Goal: Transaction & Acquisition: Purchase product/service

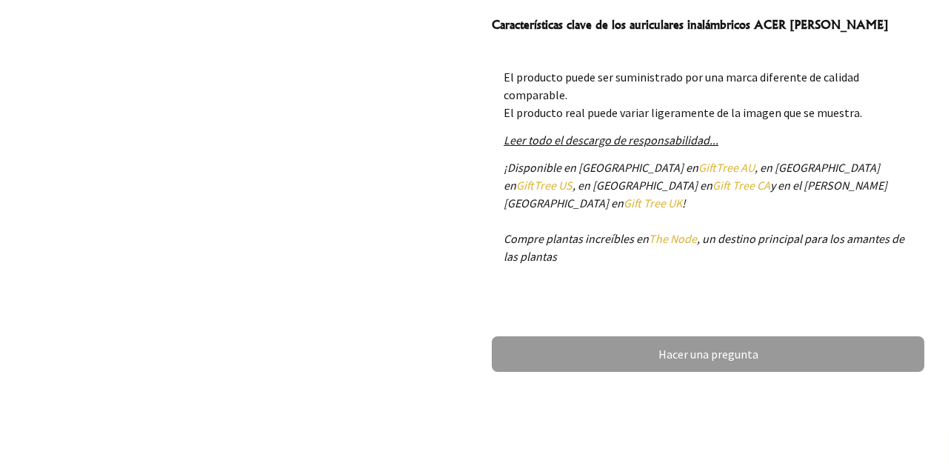
scroll to position [414, 0]
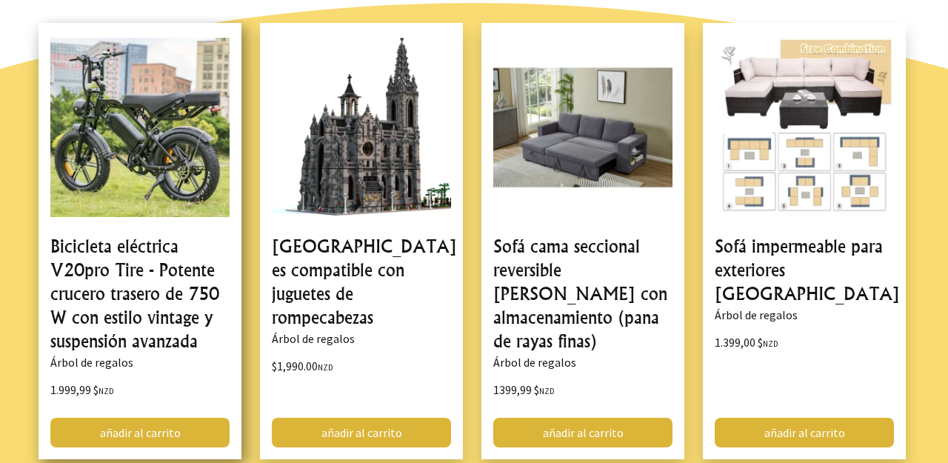
scroll to position [1380, 0]
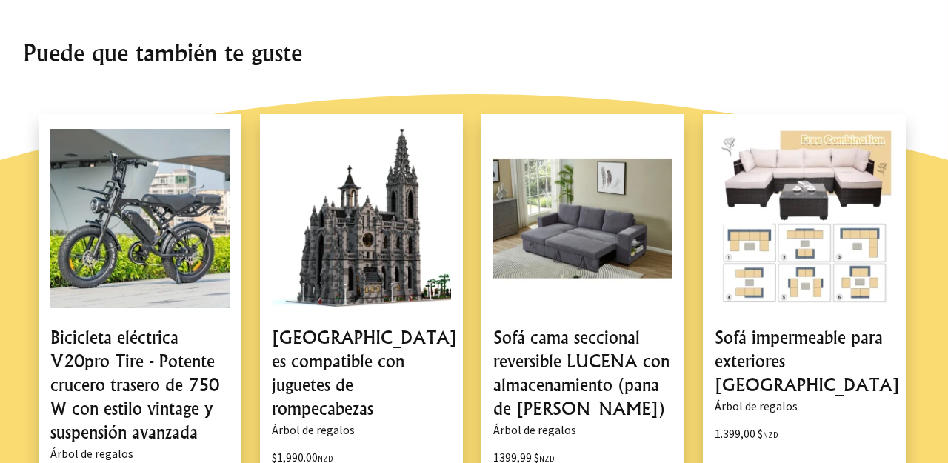
scroll to position [1305, 0]
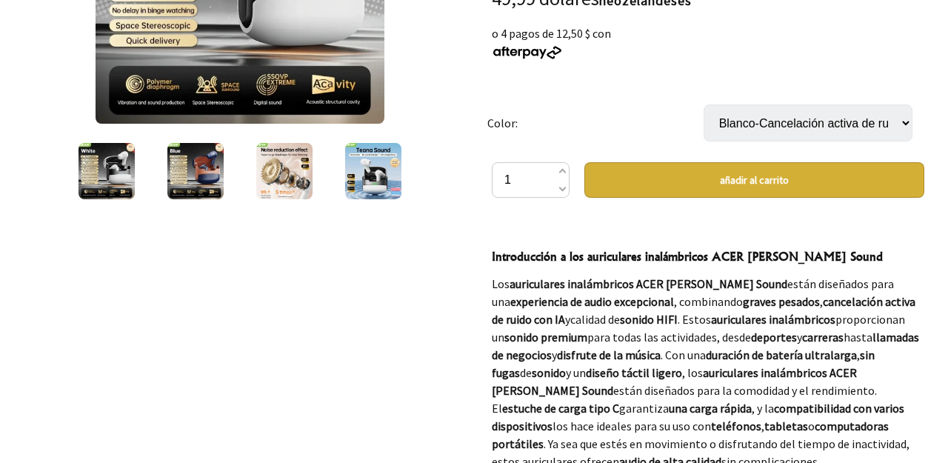
scroll to position [190, 0]
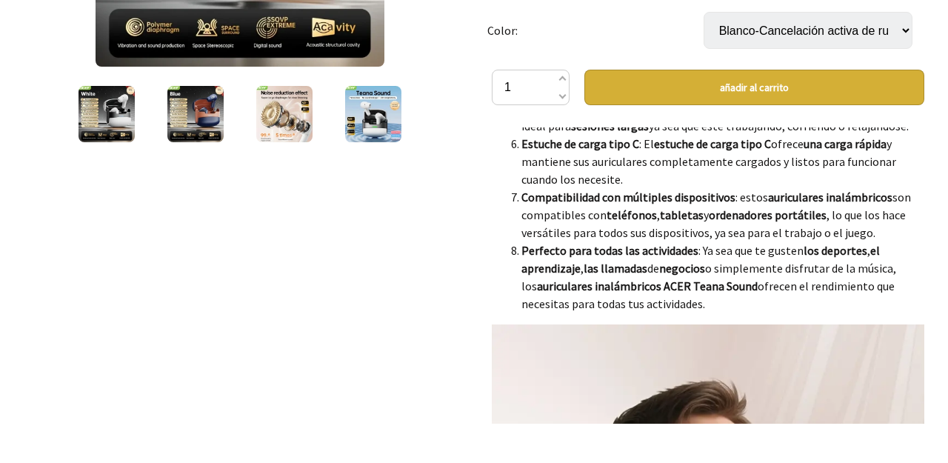
scroll to position [585, 0]
